Goal: Information Seeking & Learning: Learn about a topic

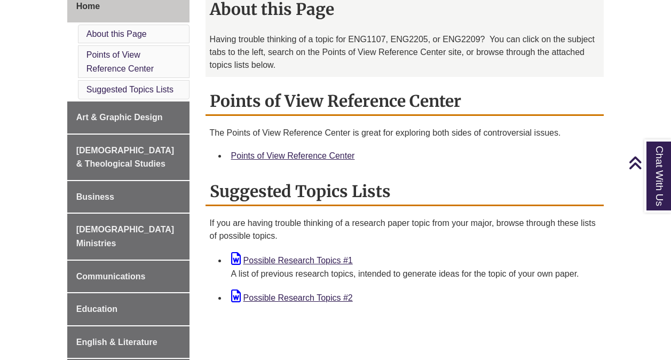
scroll to position [311, 0]
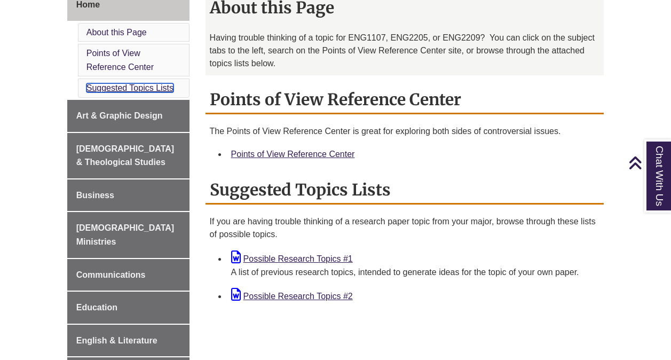
click at [154, 91] on link "Suggested Topics Lists" at bounding box center [129, 87] width 87 height 9
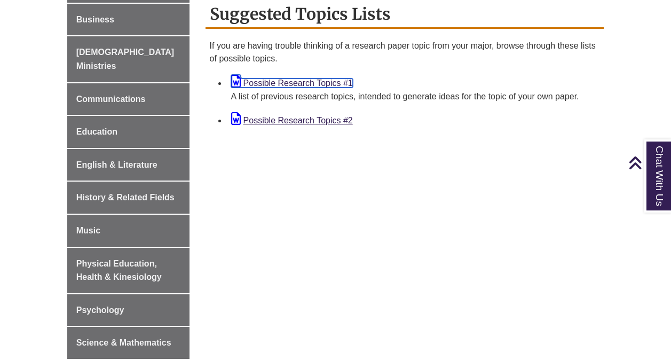
click at [298, 82] on link "Possible Research Topics #1" at bounding box center [292, 82] width 122 height 9
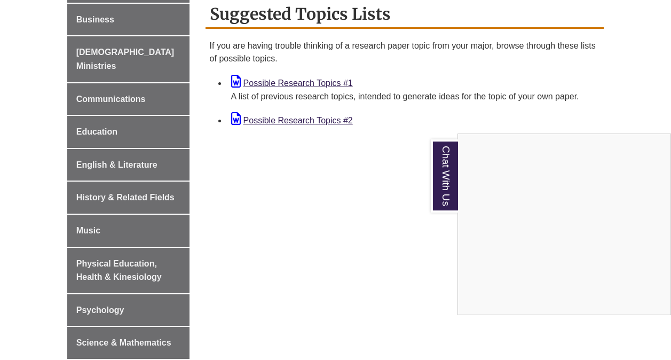
click at [321, 181] on div "Chat With Us" at bounding box center [335, 180] width 671 height 360
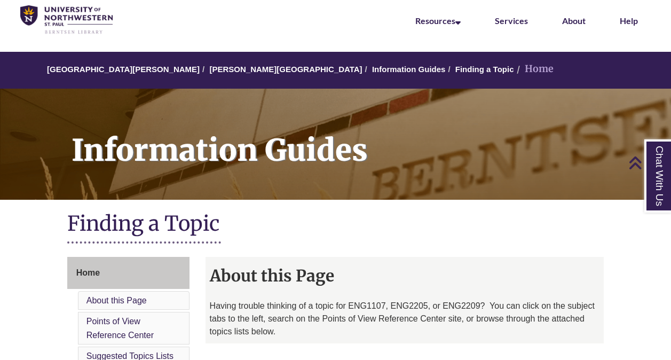
scroll to position [21, 0]
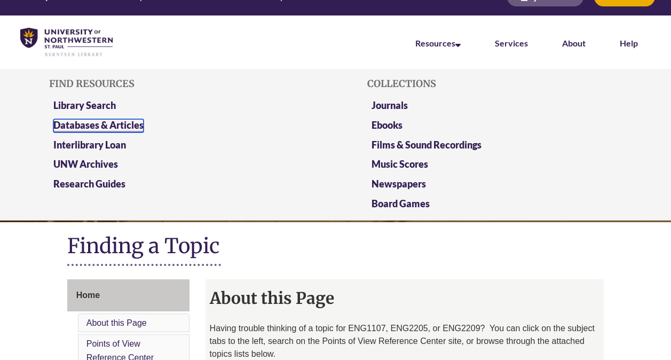
click at [114, 122] on link "Databases & Articles" at bounding box center [98, 125] width 90 height 13
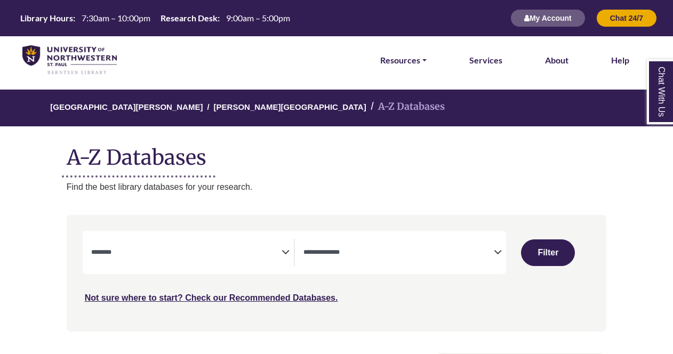
select select "Database Subject Filter"
select select "Database Types Filter"
select select "Database Subject Filter"
select select "Database Types Filter"
click at [411, 60] on link "Resources" at bounding box center [403, 60] width 46 height 14
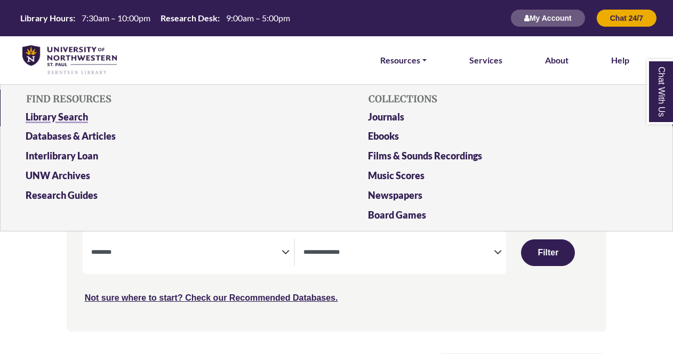
click at [28, 121] on link "Library Search" at bounding box center [166, 119] width 296 height 20
